Goal: Share content: Share content

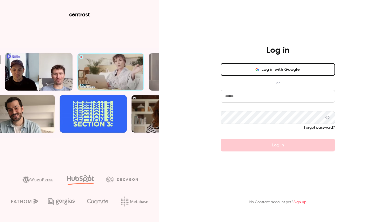
click at [265, 65] on button "Log in with Google" at bounding box center [278, 69] width 114 height 13
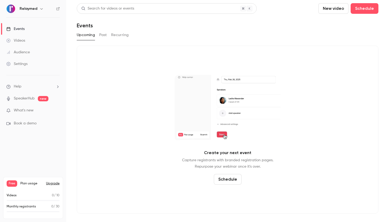
click at [26, 43] on link "Videos" at bounding box center [33, 41] width 66 height 12
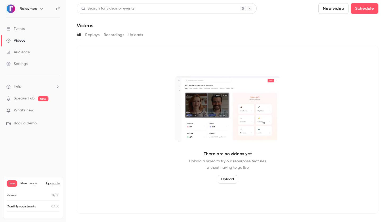
click at [226, 179] on button "Upload" at bounding box center [228, 179] width 20 height 8
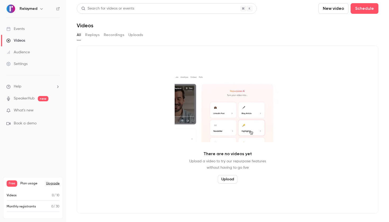
click at [231, 176] on button "Upload" at bounding box center [228, 179] width 20 height 8
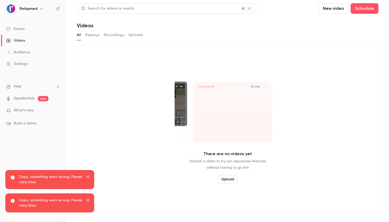
click at [89, 175] on icon "close" at bounding box center [88, 176] width 4 height 4
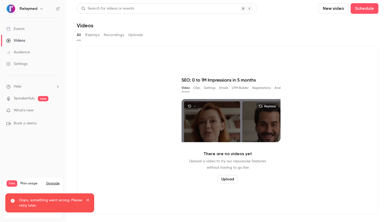
click at [88, 200] on icon "close" at bounding box center [88, 199] width 4 height 4
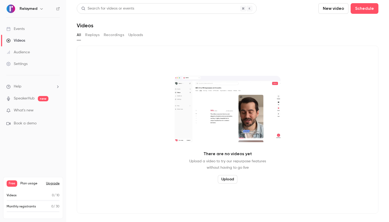
click at [235, 181] on button "Upload" at bounding box center [228, 179] width 20 height 8
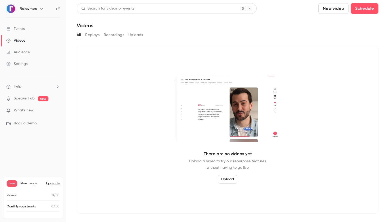
click at [93, 37] on button "Replays" at bounding box center [92, 35] width 14 height 8
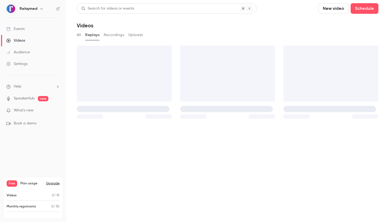
click at [102, 38] on div "All Replays Recordings Uploads" at bounding box center [228, 35] width 302 height 8
click at [110, 35] on button "Recordings" at bounding box center [114, 35] width 20 height 8
click at [162, 17] on header "Search for videos or events New video Schedule Videos" at bounding box center [228, 15] width 302 height 25
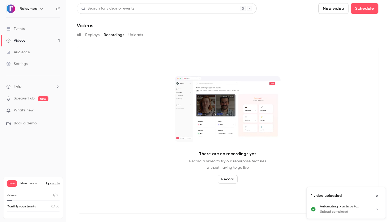
click at [91, 35] on button "Replays" at bounding box center [92, 35] width 14 height 8
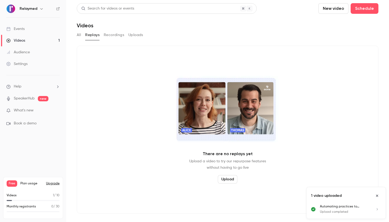
click at [82, 36] on div "All Replays Recordings Uploads" at bounding box center [228, 35] width 302 height 8
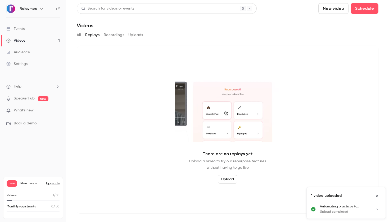
click at [77, 35] on button "All" at bounding box center [79, 35] width 4 height 8
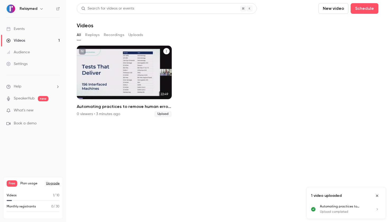
click at [169, 52] on button "Automating practices to remove human error TrustCare Health’s digitalization jo…" at bounding box center [166, 51] width 6 height 6
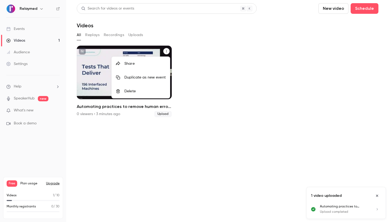
click at [151, 107] on div at bounding box center [194, 111] width 389 height 222
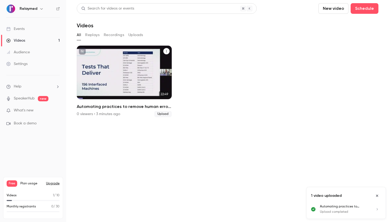
click at [142, 107] on h2 "Automating practices to remove human error TrustCare Health’s digitalization jo…" at bounding box center [124, 106] width 95 height 6
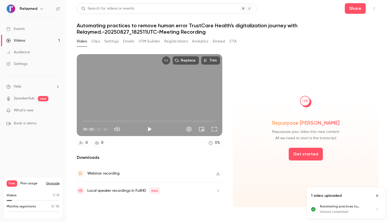
click at [194, 28] on h1 "Automating practices to remove human error TrustCare Health’s digitalization jo…" at bounding box center [228, 28] width 302 height 13
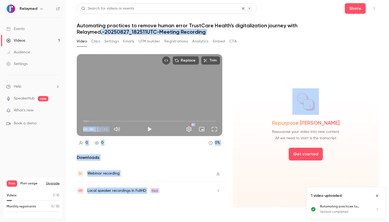
drag, startPoint x: 322, startPoint y: 25, endPoint x: 358, endPoint y: 67, distance: 55.2
click at [358, 67] on div "Search for videos or events Share Automating practices to remove human error Tr…" at bounding box center [228, 110] width 302 height 215
click at [254, 38] on div "Video Clips Settings Emails UTM builder Registrations Analytics Embed CTA" at bounding box center [228, 42] width 302 height 11
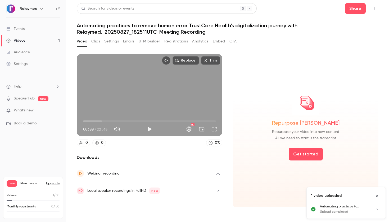
click at [93, 43] on button "Clips" at bounding box center [95, 41] width 9 height 8
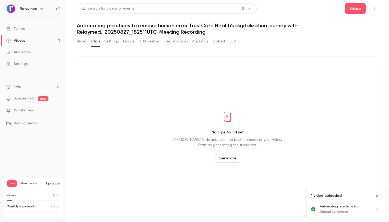
click at [84, 41] on button "Video" at bounding box center [82, 41] width 10 height 8
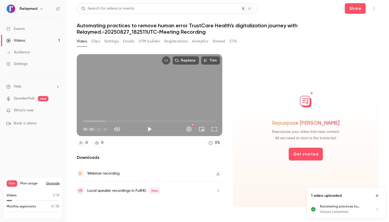
click at [371, 7] on button "Top Bar Actions" at bounding box center [374, 8] width 8 height 8
click at [279, 61] on div at bounding box center [194, 111] width 389 height 222
click at [176, 28] on h1 "Automating practices to remove human error TrustCare Health’s digitalization jo…" at bounding box center [228, 28] width 302 height 13
click at [83, 44] on button "Video" at bounding box center [82, 41] width 10 height 8
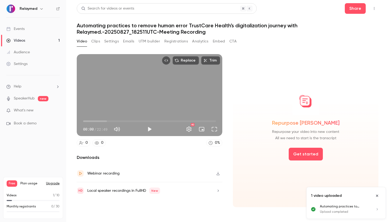
click at [84, 42] on button "Video" at bounding box center [82, 41] width 10 height 8
click at [28, 40] on link "Videos 1" at bounding box center [33, 41] width 66 height 12
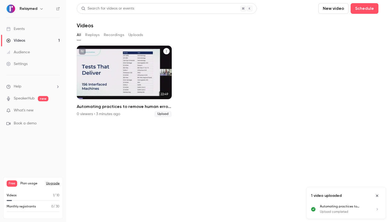
click at [167, 51] on icon "Automating practices to remove human error TrustCare Health’s digitalization jo…" at bounding box center [166, 51] width 1 height 2
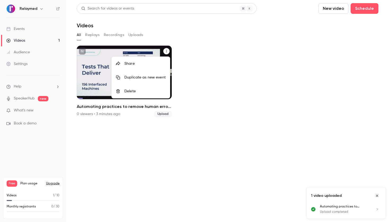
click at [203, 74] on div at bounding box center [194, 111] width 389 height 222
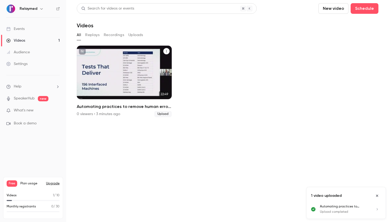
click at [152, 107] on h2 "Automating practices to remove human error TrustCare Health’s digitalization jo…" at bounding box center [124, 106] width 95 height 6
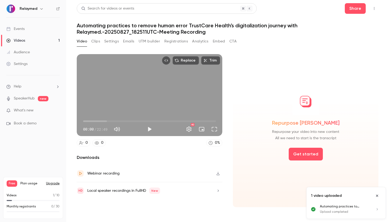
click at [379, 192] on button "Close uploads list" at bounding box center [377, 195] width 8 height 8
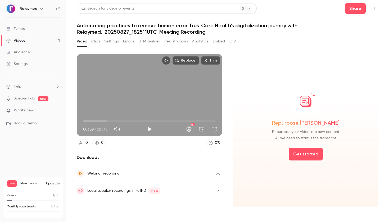
click at [195, 22] on h1 "Automating practices to remove human error TrustCare Health’s digitalization jo…" at bounding box center [228, 28] width 302 height 13
click at [150, 31] on h1 "Automating practices to remove human error TrustCare Health’s digitalization jo…" at bounding box center [228, 28] width 302 height 13
click at [132, 28] on h1 "Automating practices to remove human error TrustCare Health’s digitalization jo…" at bounding box center [228, 28] width 302 height 13
click at [124, 28] on h1 "Automating practices to remove human error TrustCare Health’s digitalization jo…" at bounding box center [228, 28] width 302 height 13
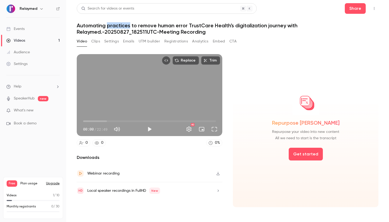
click at [124, 28] on h1 "Automating practices to remove human error TrustCare Health’s digitalization jo…" at bounding box center [228, 28] width 302 height 13
click at [119, 37] on div "Search for videos or events Share Automating practices to remove human error Tr…" at bounding box center [228, 110] width 302 height 215
click at [111, 42] on button "Settings" at bounding box center [111, 41] width 15 height 8
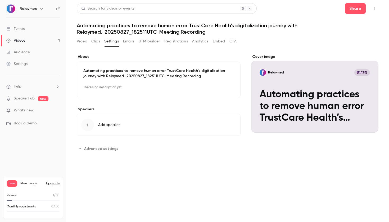
click at [153, 83] on p "There's no description yet" at bounding box center [158, 87] width 151 height 8
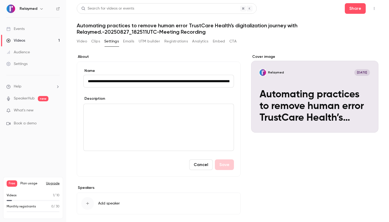
scroll to position [0, 100]
drag, startPoint x: 159, startPoint y: 81, endPoint x: 389, endPoint y: 104, distance: 231.4
click at [389, 104] on main "**********" at bounding box center [227, 111] width 323 height 222
drag, startPoint x: 173, startPoint y: 81, endPoint x: 65, endPoint y: 81, distance: 108.3
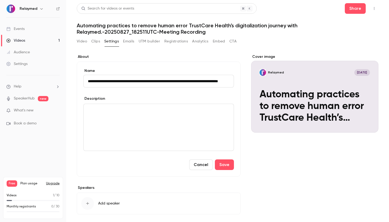
click at [65, 81] on div "**********" at bounding box center [194, 111] width 389 height 222
type input "**********"
click at [223, 165] on button "Save" at bounding box center [224, 164] width 19 height 11
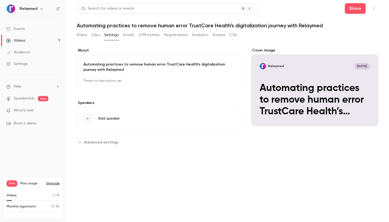
click at [91, 122] on div "button" at bounding box center [87, 118] width 13 height 13
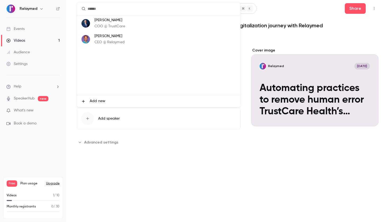
click at [118, 27] on p "COO @ TrustCare" at bounding box center [110, 27] width 31 height 6
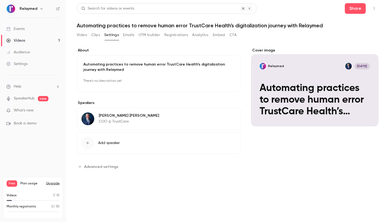
click at [108, 141] on span "Add speaker" at bounding box center [109, 142] width 22 height 5
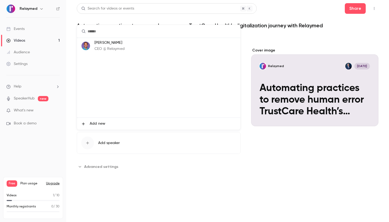
click at [125, 51] on li "Neil Farish CEO @ Relaymed" at bounding box center [158, 46] width 163 height 16
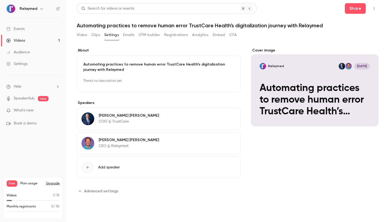
click at [156, 199] on div "**********" at bounding box center [228, 128] width 302 height 160
click at [40, 39] on link "Videos 1" at bounding box center [33, 41] width 66 height 12
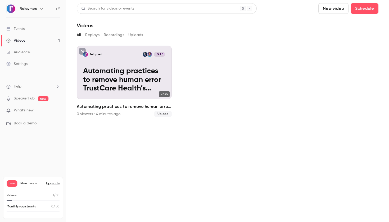
click at [133, 36] on button "Uploads" at bounding box center [135, 35] width 15 height 8
click at [110, 35] on button "Recordings" at bounding box center [114, 35] width 20 height 8
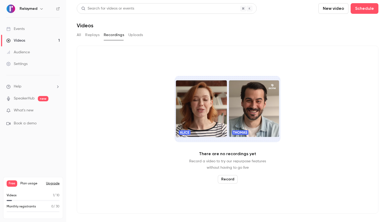
click at [93, 35] on button "Replays" at bounding box center [92, 35] width 14 height 8
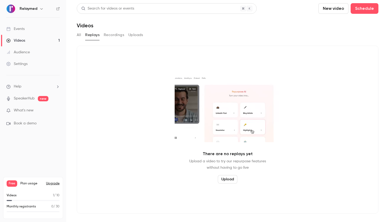
click at [77, 34] on button "All" at bounding box center [79, 35] width 4 height 8
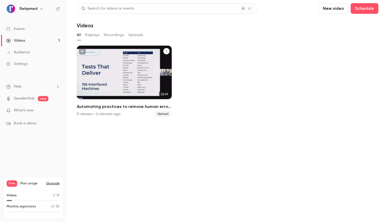
click at [167, 51] on icon "Automating practices to remove human error TrustCare Health’s digitalization jo…" at bounding box center [166, 51] width 3 height 3
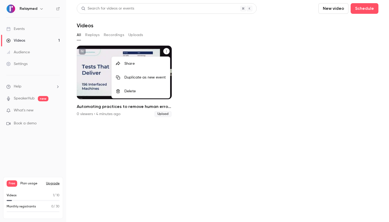
click at [285, 66] on div at bounding box center [194, 111] width 389 height 222
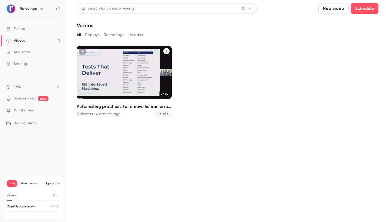
click at [155, 70] on p "Automating practices to remove human error TrustCare Health’s digitalization jo…" at bounding box center [124, 80] width 82 height 26
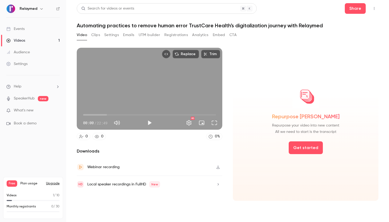
click at [378, 8] on button "Top Bar Actions" at bounding box center [374, 8] width 8 height 8
click at [364, 26] on li "Publish on Channel" at bounding box center [350, 22] width 58 height 14
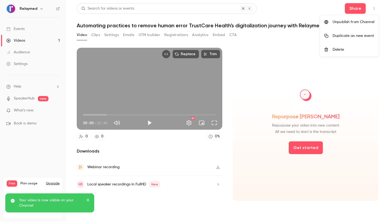
click at [340, 22] on div "Unpublish from Channel" at bounding box center [354, 21] width 42 height 5
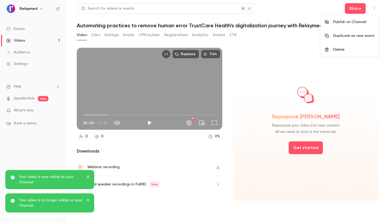
click at [88, 174] on icon "close" at bounding box center [88, 176] width 4 height 4
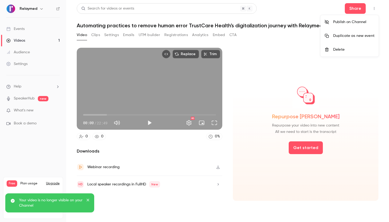
click at [355, 11] on div at bounding box center [194, 111] width 389 height 222
click at [118, 38] on button "Settings" at bounding box center [111, 35] width 15 height 8
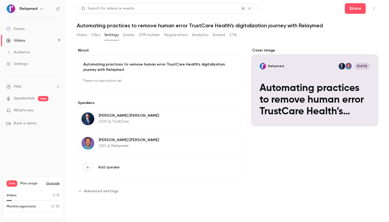
click at [148, 37] on button "UTM builder" at bounding box center [149, 35] width 21 height 8
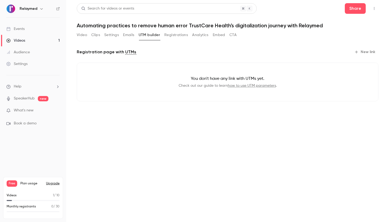
click at [85, 35] on button "Video" at bounding box center [82, 35] width 10 height 8
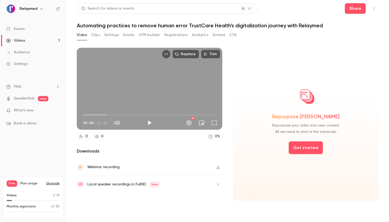
click at [55, 10] on div "Relaymed" at bounding box center [32, 8] width 53 height 9
click at [58, 10] on icon at bounding box center [58, 9] width 4 height 4
click at [374, 8] on icon "Top Bar Actions" at bounding box center [374, 9] width 4 height 4
click at [359, 24] on div "Publish on Channel" at bounding box center [353, 21] width 41 height 5
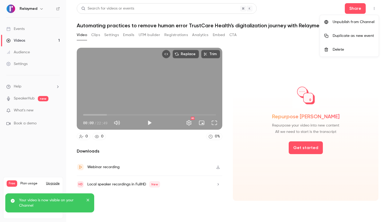
click at [57, 8] on div at bounding box center [194, 111] width 389 height 222
click at [59, 8] on icon at bounding box center [58, 9] width 4 height 4
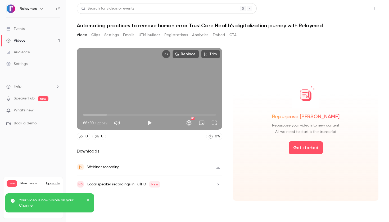
click at [363, 4] on button "Share" at bounding box center [355, 8] width 21 height 11
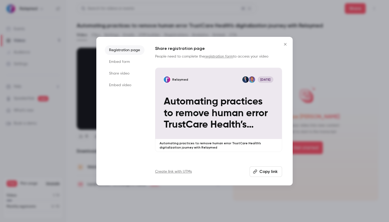
click at [259, 169] on button "Copy link" at bounding box center [266, 171] width 33 height 11
click at [115, 73] on li "Share video" at bounding box center [125, 74] width 40 height 10
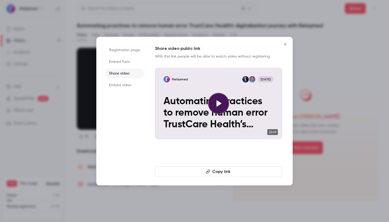
click at [221, 176] on button "Copy link" at bounding box center [218, 171] width 127 height 11
